Goal: Task Accomplishment & Management: Manage account settings

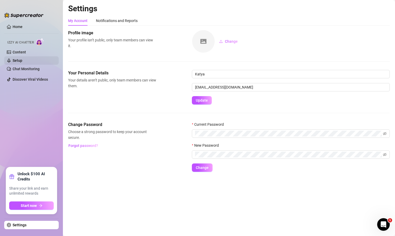
click at [22, 58] on link "Setup" at bounding box center [18, 60] width 10 height 4
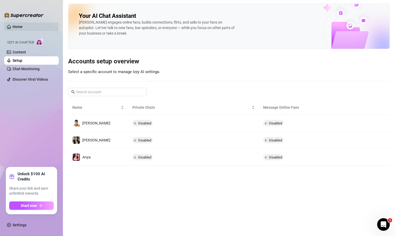
click at [23, 28] on link "Home" at bounding box center [18, 27] width 10 height 4
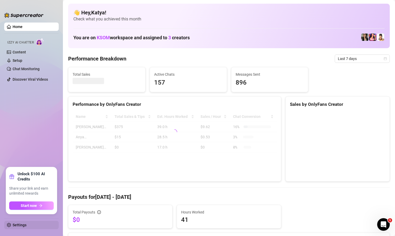
click at [17, 224] on link "Settings" at bounding box center [20, 225] width 14 height 4
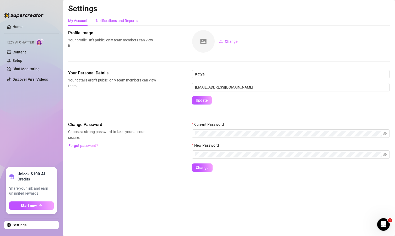
click at [121, 23] on div "Notifications and Reports" at bounding box center [117, 21] width 42 height 6
